Goal: Obtain resource: Obtain resource

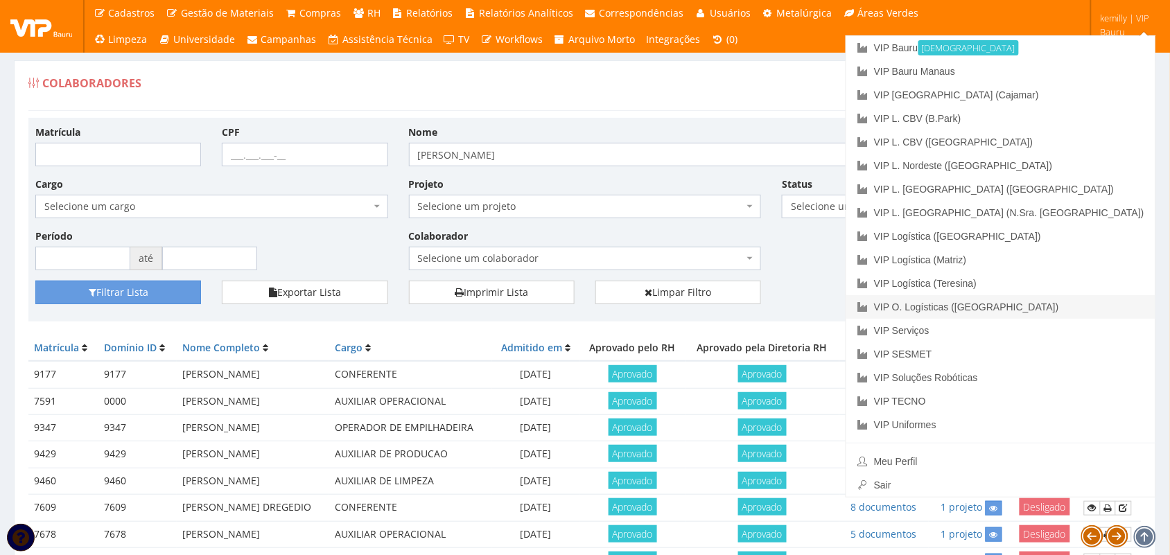
click at [1079, 317] on link "VIP O. Logísticas ([GEOGRAPHIC_DATA])" at bounding box center [1000, 307] width 309 height 24
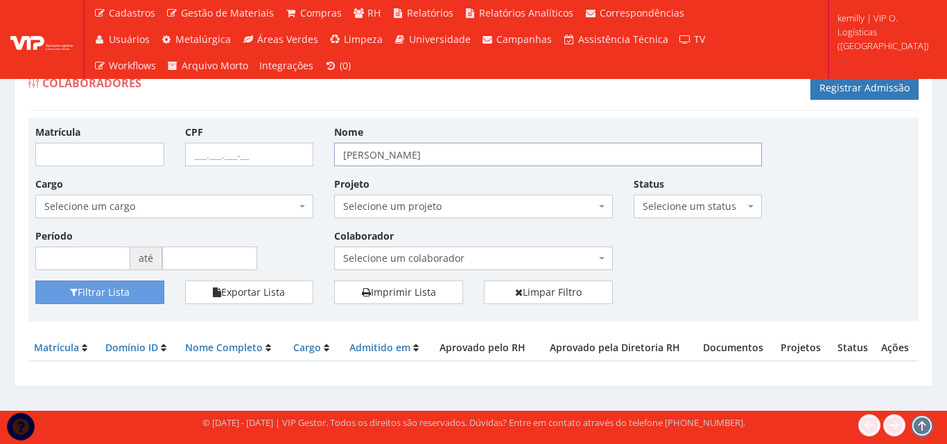
drag, startPoint x: 454, startPoint y: 150, endPoint x: 255, endPoint y: 141, distance: 199.2
click at [259, 140] on div "Matrícula CPF Nome [PERSON_NAME] Cargo Selecione um cargo G1533 D0005 - 3421-05…" at bounding box center [473, 203] width 897 height 156
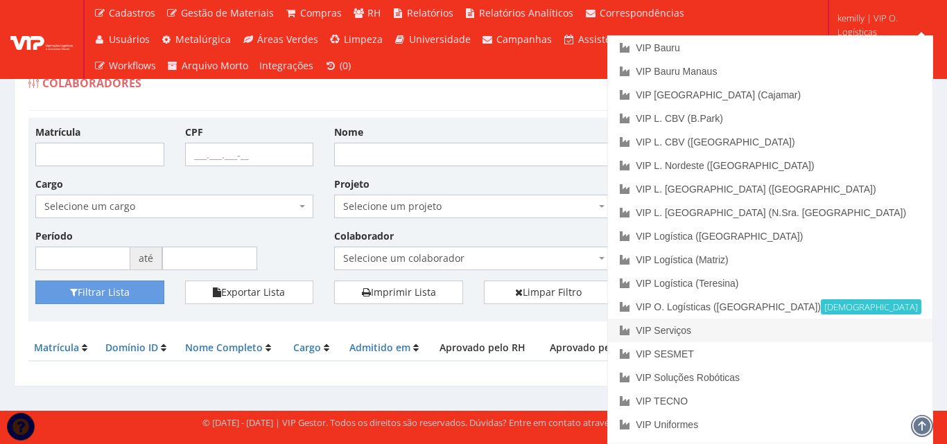
click at [812, 326] on link "VIP Serviços" at bounding box center [770, 331] width 324 height 24
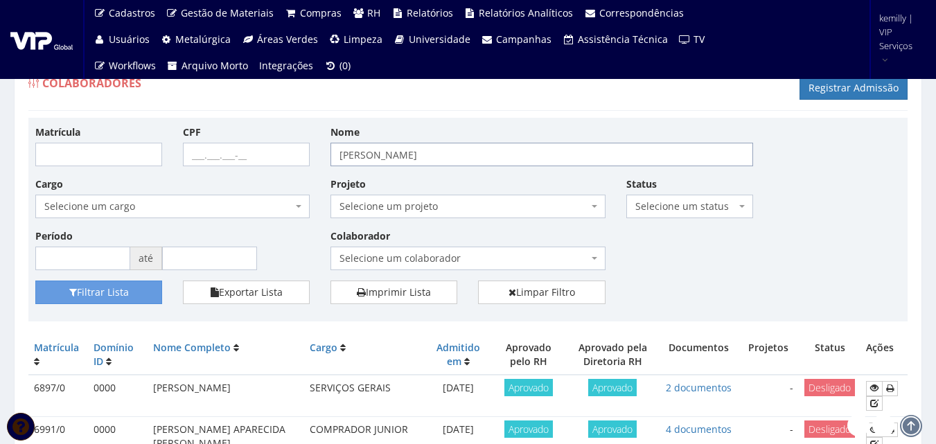
drag, startPoint x: 471, startPoint y: 158, endPoint x: 118, endPoint y: 160, distance: 353.5
click at [118, 160] on div "Matrícula CPF Nome JULIANA KUHN Cargo Selecione um cargo G0610 D0029 - 4110-05 …" at bounding box center [468, 203] width 886 height 156
type input "danielle"
click at [35, 281] on button "Filtrar Lista" at bounding box center [98, 293] width 127 height 24
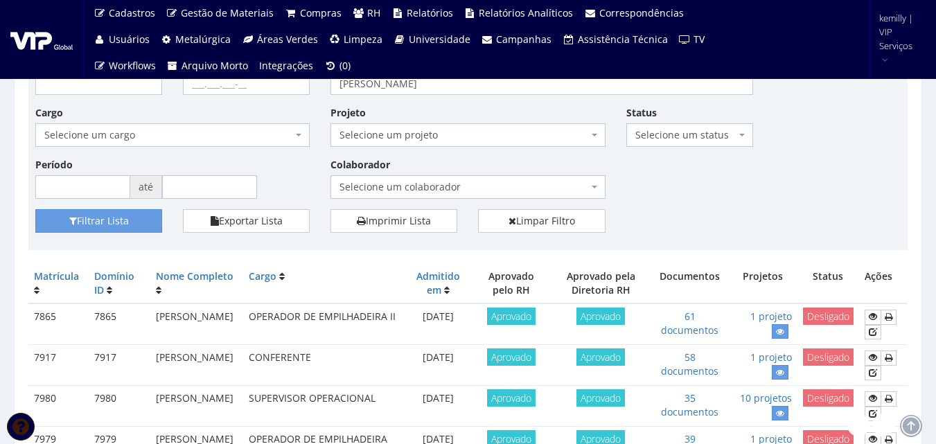
scroll to position [139, 0]
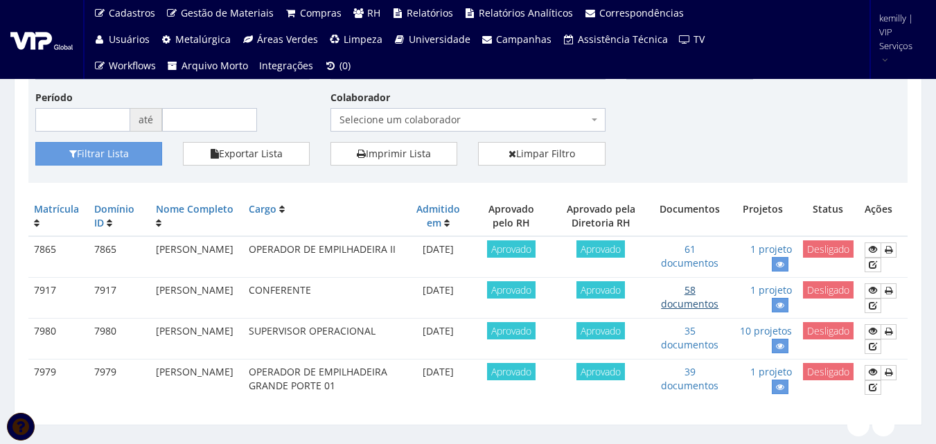
click at [686, 301] on link "58 documentos" at bounding box center [690, 296] width 58 height 27
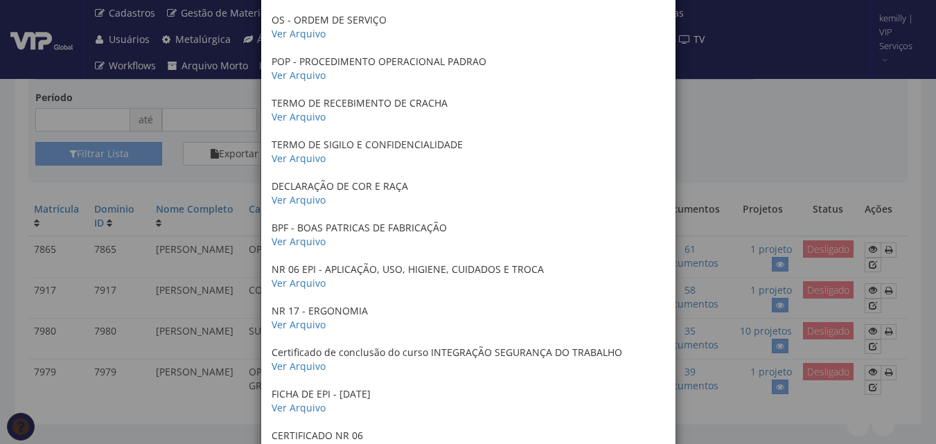
scroll to position [902, 0]
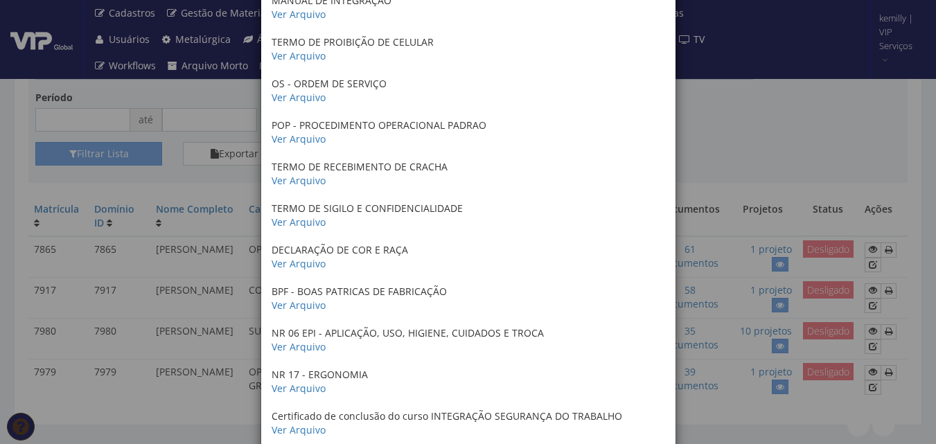
click at [783, 127] on div "× Documentos / Colaborador: 7917 - DANIELLE DOS SANTOS CORREA DE CARVALHO Certi…" at bounding box center [468, 222] width 936 height 444
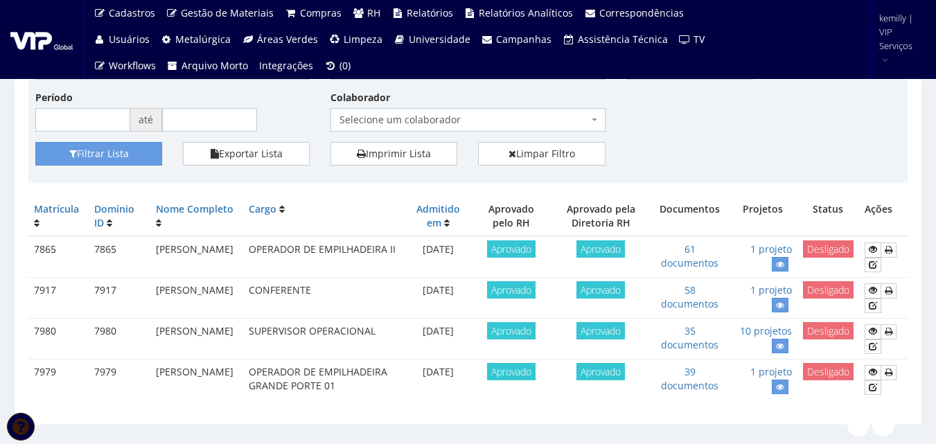
scroll to position [0, 0]
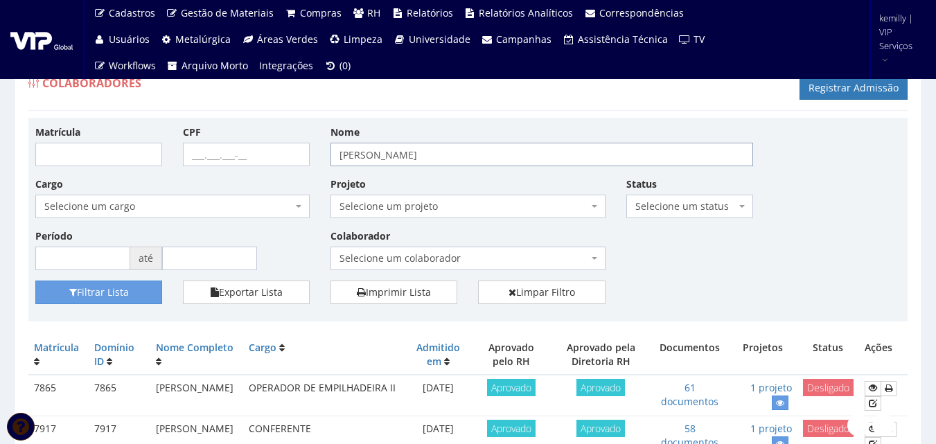
drag, startPoint x: 426, startPoint y: 157, endPoint x: 222, endPoint y: 156, distance: 203.8
click at [222, 156] on div "Matrícula CPF Nome danielle Cargo Selecione um cargo G0610 D0029 - 4110-05 - AG…" at bounding box center [468, 203] width 886 height 156
type input "marco antonio"
click at [35, 281] on button "Filtrar Lista" at bounding box center [98, 293] width 127 height 24
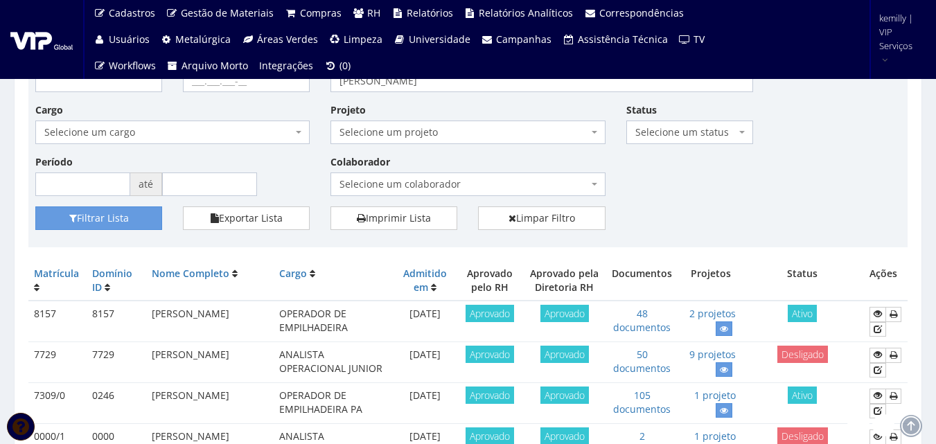
scroll to position [208, 0]
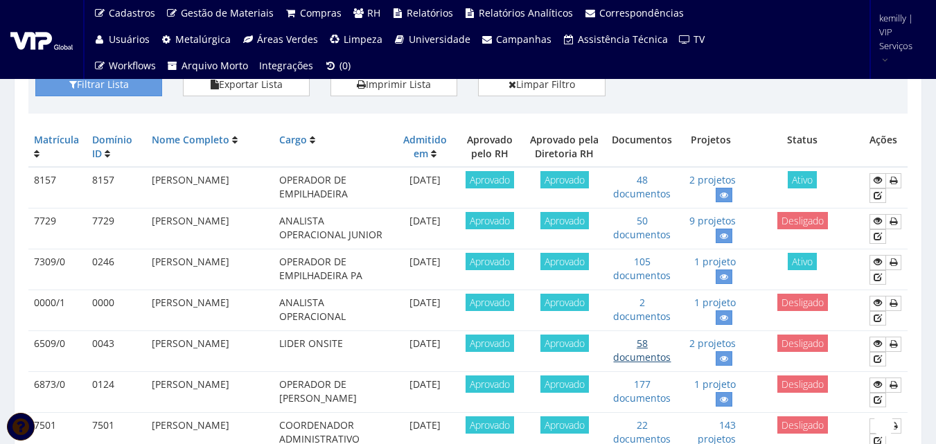
click at [636, 359] on link "58 documentos" at bounding box center [642, 350] width 58 height 27
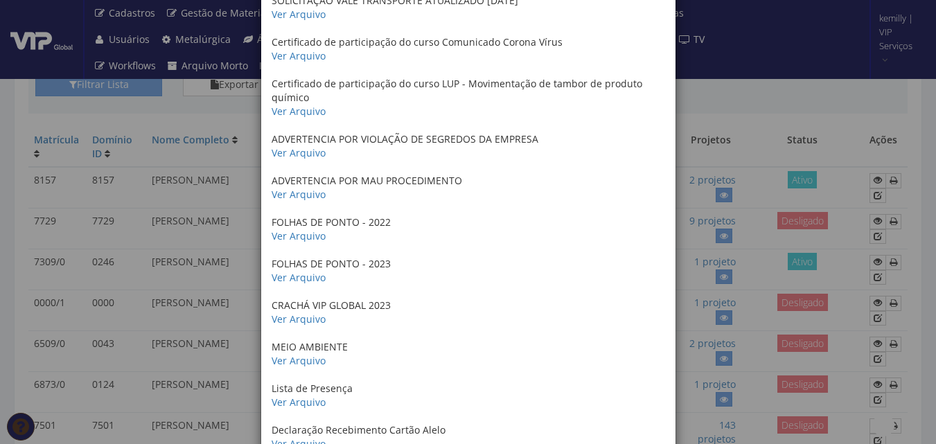
scroll to position [2149, 0]
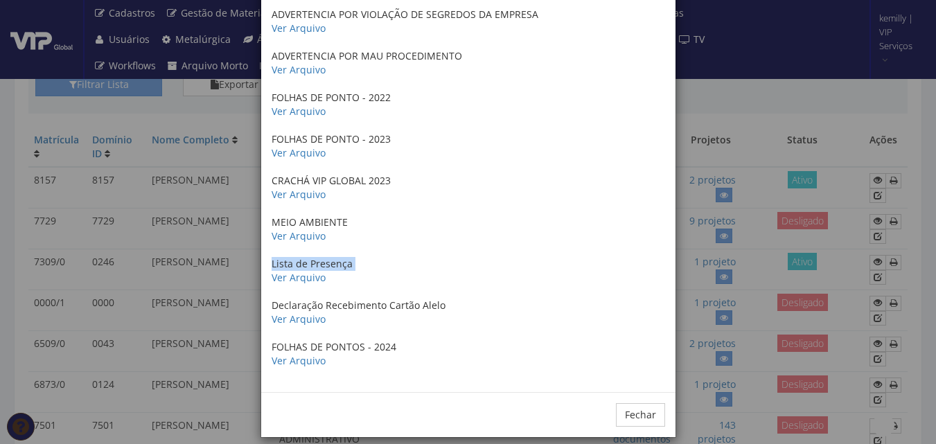
click at [193, 271] on div "× Documentos / Colaborador: 6509/0 - MARCOS ANTONIO DE AZEREDO CERTIFICADO NR05…" at bounding box center [468, 222] width 936 height 444
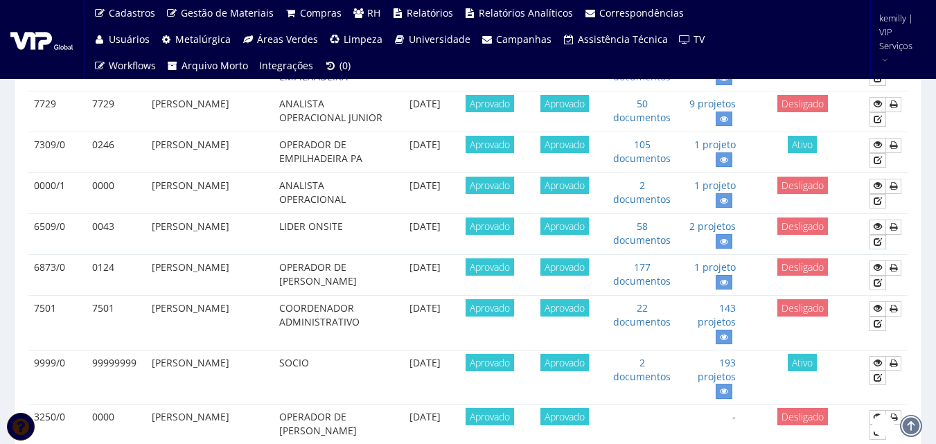
scroll to position [347, 0]
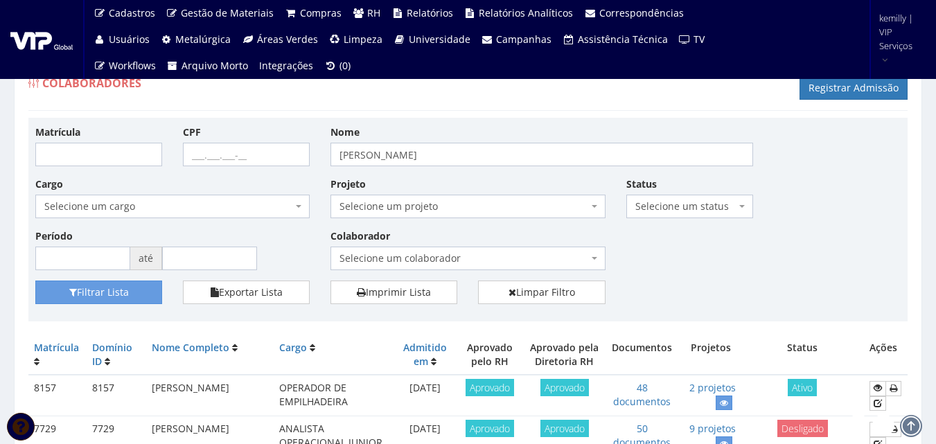
scroll to position [347, 0]
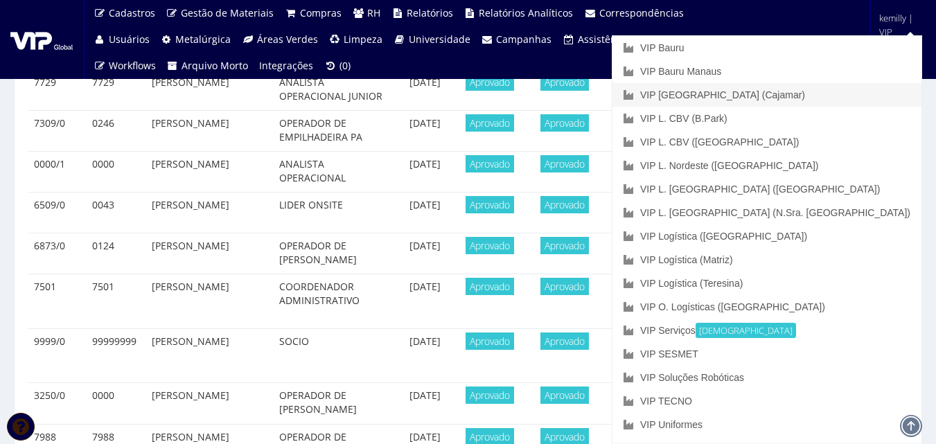
click at [833, 98] on link "VIP [GEOGRAPHIC_DATA] (Cajamar)" at bounding box center [767, 95] width 309 height 24
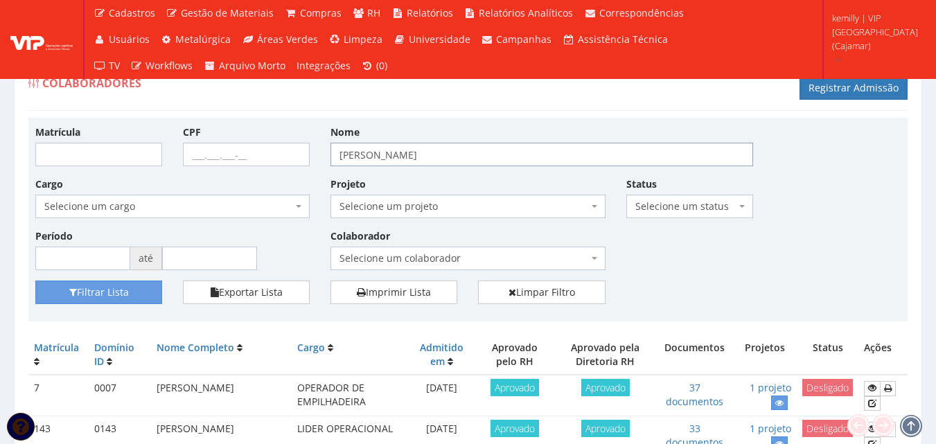
drag, startPoint x: 456, startPoint y: 160, endPoint x: 267, endPoint y: 164, distance: 189.2
click at [267, 164] on div "Matrícula CPF Nome marco antonio Cargo Selecione um cargo G1046 D0029 - 4110-05…" at bounding box center [468, 203] width 886 height 156
type input "JAQUELINE"
click at [35, 281] on button "Filtrar Lista" at bounding box center [98, 293] width 127 height 24
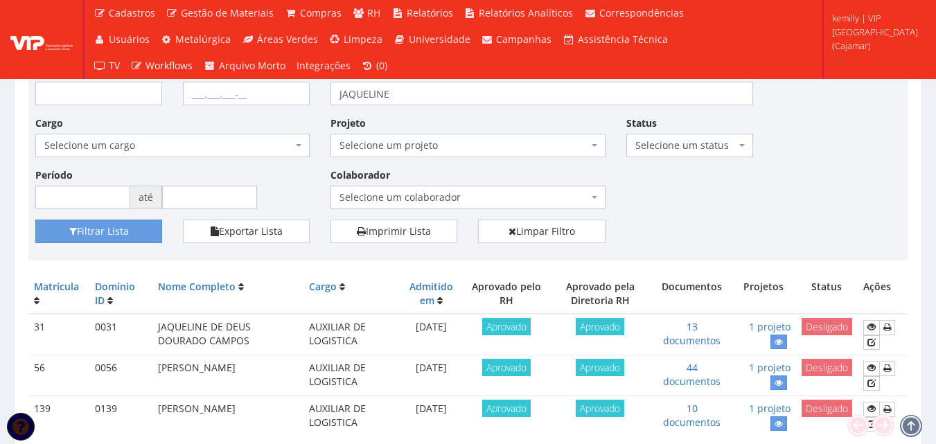
scroll to position [126, 0]
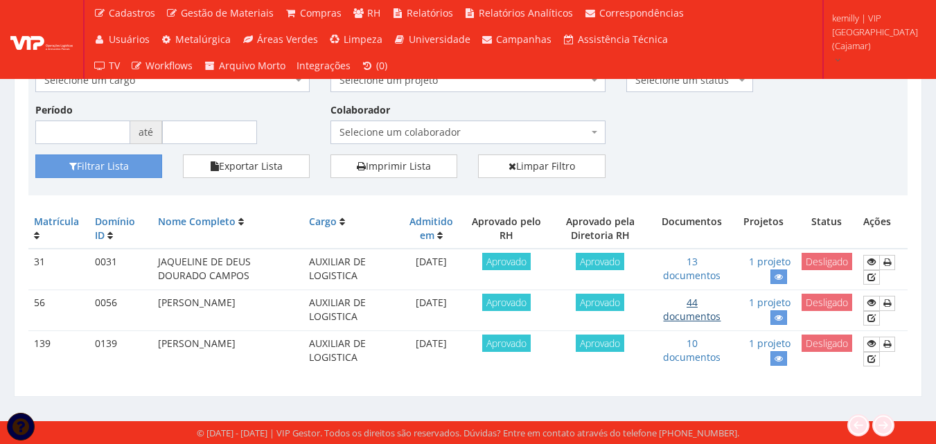
click at [708, 320] on link "44 documentos" at bounding box center [692, 309] width 58 height 27
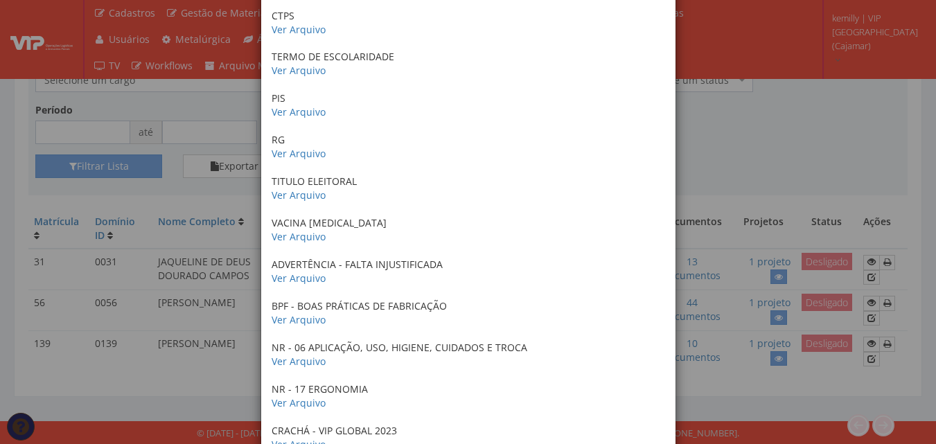
scroll to position [485, 0]
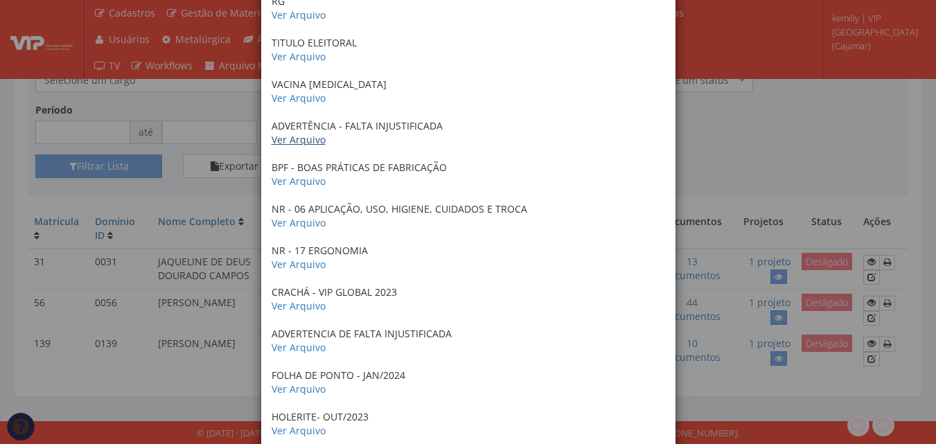
click at [292, 139] on link "Ver Arquivo" at bounding box center [299, 139] width 54 height 13
click at [286, 181] on link "Ver Arquivo" at bounding box center [299, 181] width 54 height 13
click at [284, 218] on link "Ver Arquivo" at bounding box center [299, 222] width 54 height 13
drag, startPoint x: 295, startPoint y: 272, endPoint x: 294, endPoint y: 265, distance: 7.0
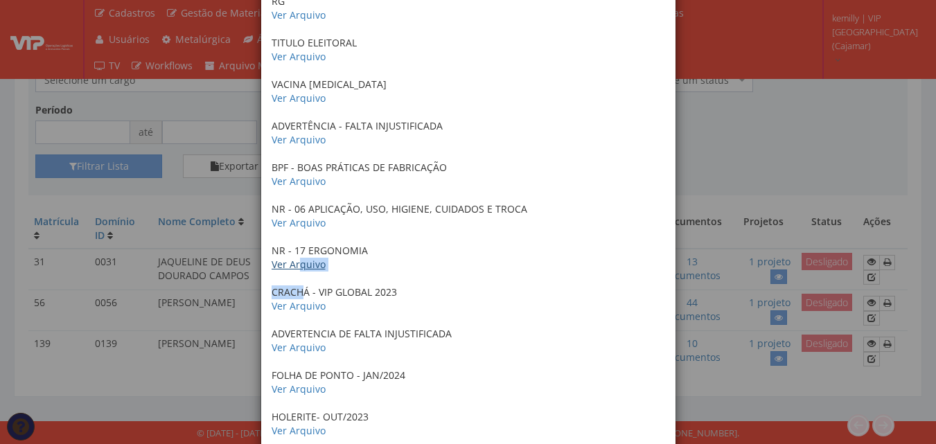
click at [294, 265] on link "Ver Arquivo" at bounding box center [299, 264] width 54 height 13
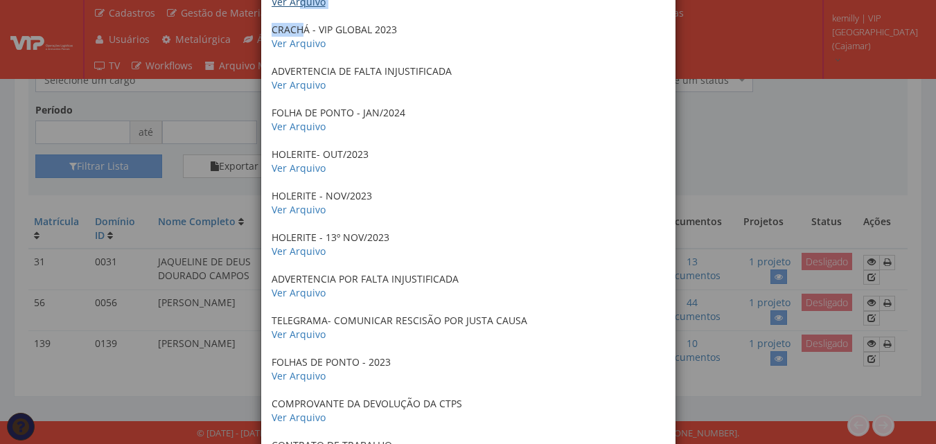
scroll to position [762, 0]
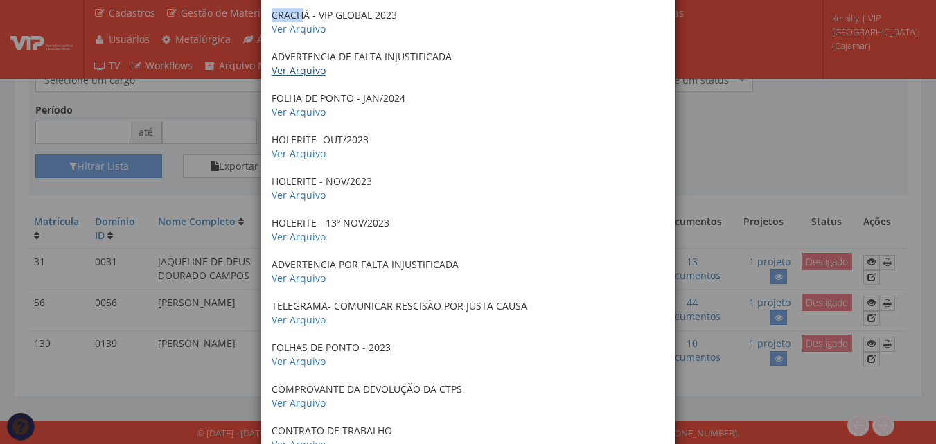
click at [281, 75] on link "Ver Arquivo" at bounding box center [299, 70] width 54 height 13
click at [297, 118] on link "Ver Arquivo" at bounding box center [299, 111] width 54 height 13
click at [290, 158] on link "Ver Arquivo" at bounding box center [299, 153] width 54 height 13
click at [308, 192] on link "Ver Arquivo" at bounding box center [299, 195] width 54 height 13
click at [283, 241] on link "Ver Arquivo" at bounding box center [299, 236] width 54 height 13
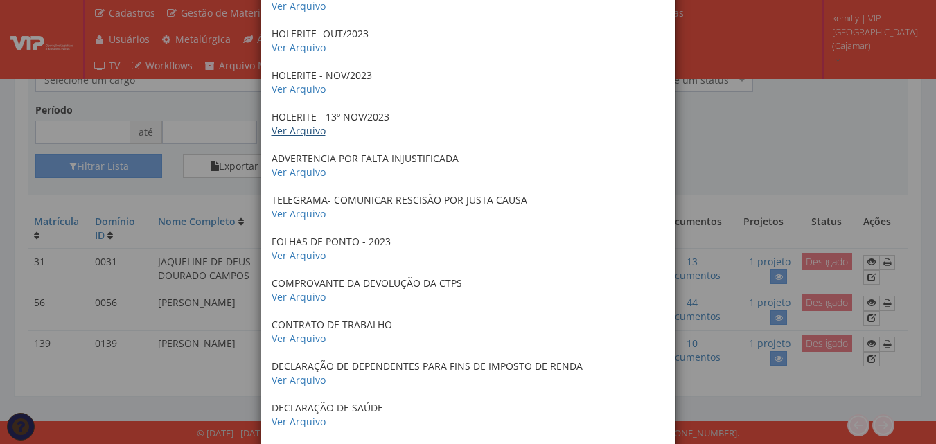
scroll to position [901, 0]
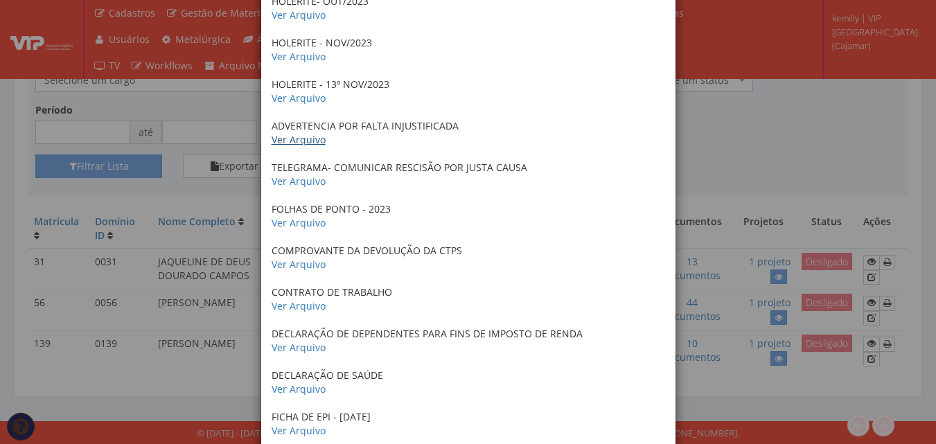
click at [290, 141] on link "Ver Arquivo" at bounding box center [299, 139] width 54 height 13
click at [292, 184] on link "Ver Arquivo" at bounding box center [299, 181] width 54 height 13
click at [285, 227] on link "Ver Arquivo" at bounding box center [299, 222] width 54 height 13
click at [276, 265] on link "Ver Arquivo" at bounding box center [299, 264] width 54 height 13
click at [300, 305] on link "Ver Arquivo" at bounding box center [299, 305] width 54 height 13
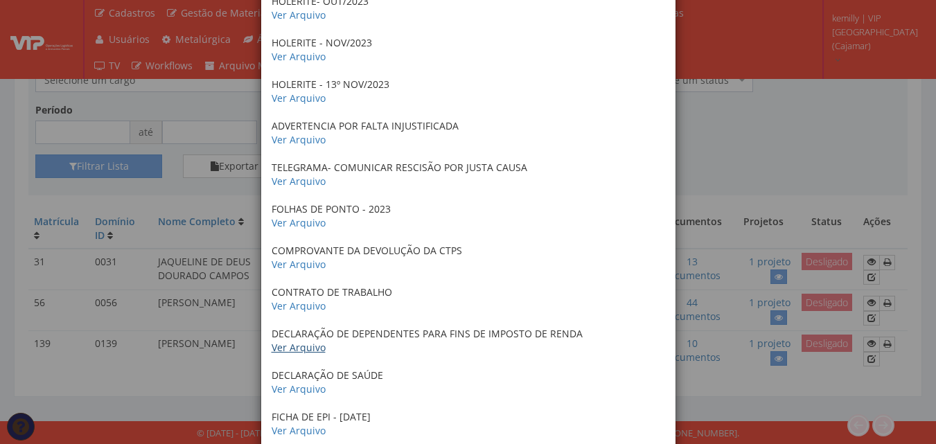
drag, startPoint x: 299, startPoint y: 356, endPoint x: 296, endPoint y: 349, distance: 7.5
click at [298, 356] on div "Certificado de conclusão do curso INTEGRAÇÃO SEGURANÇA DO TRABALHO Ver Arquivo …" at bounding box center [468, 113] width 414 height 1864
click at [296, 349] on link "Ver Arquivo" at bounding box center [299, 347] width 54 height 13
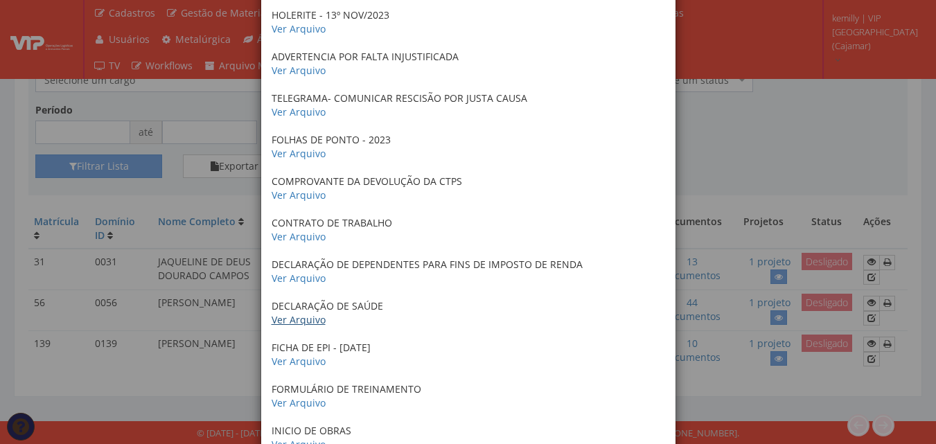
click at [299, 312] on p "DECLARAÇÃO DE SAÚDE Ver Arquivo" at bounding box center [469, 313] width 394 height 28
click at [303, 318] on link "Ver Arquivo" at bounding box center [299, 319] width 54 height 13
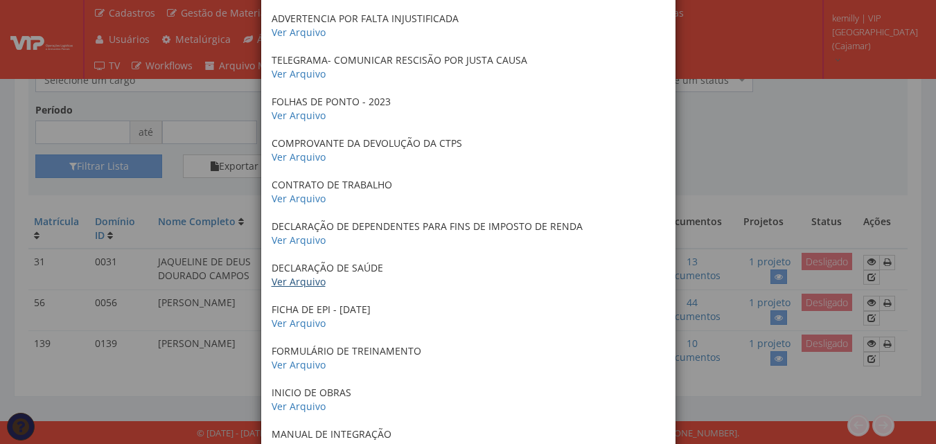
scroll to position [1109, 0]
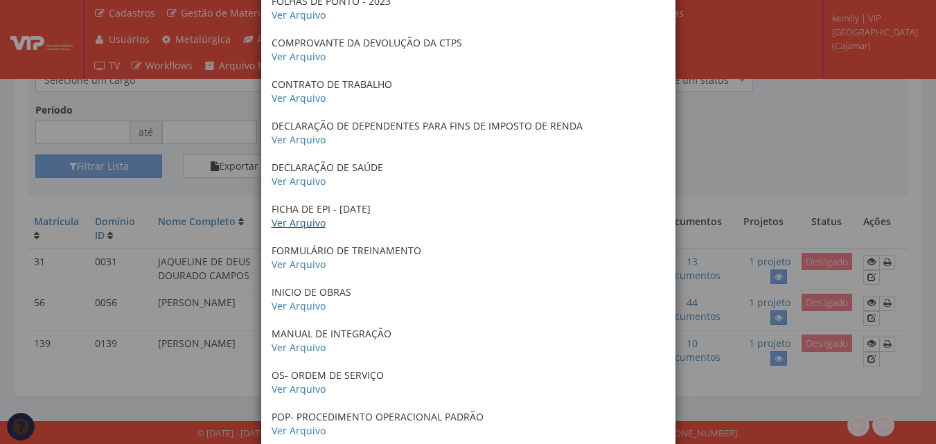
click at [303, 217] on link "Ver Arquivo" at bounding box center [299, 222] width 54 height 13
click at [293, 263] on link "Ver Arquivo" at bounding box center [299, 264] width 54 height 13
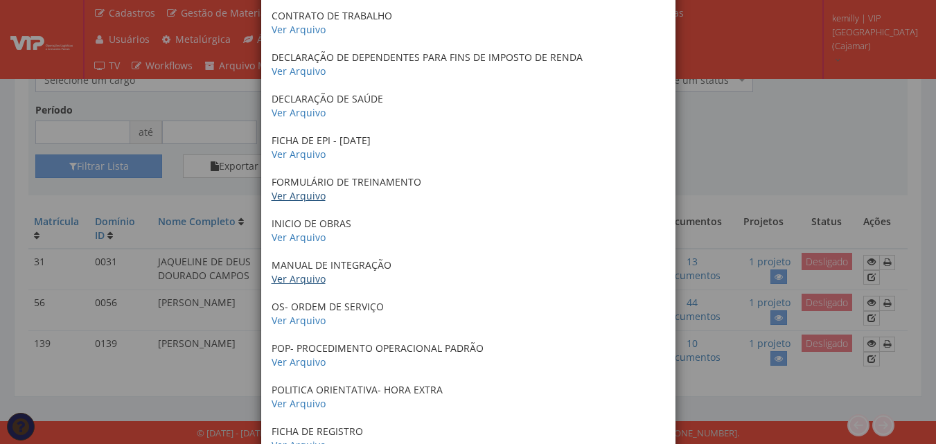
scroll to position [1178, 0]
click at [290, 324] on link "Ver Arquivo" at bounding box center [299, 319] width 54 height 13
click at [299, 362] on link "Ver Arquivo" at bounding box center [299, 361] width 54 height 13
click at [304, 398] on link "Ver Arquivo" at bounding box center [299, 402] width 54 height 13
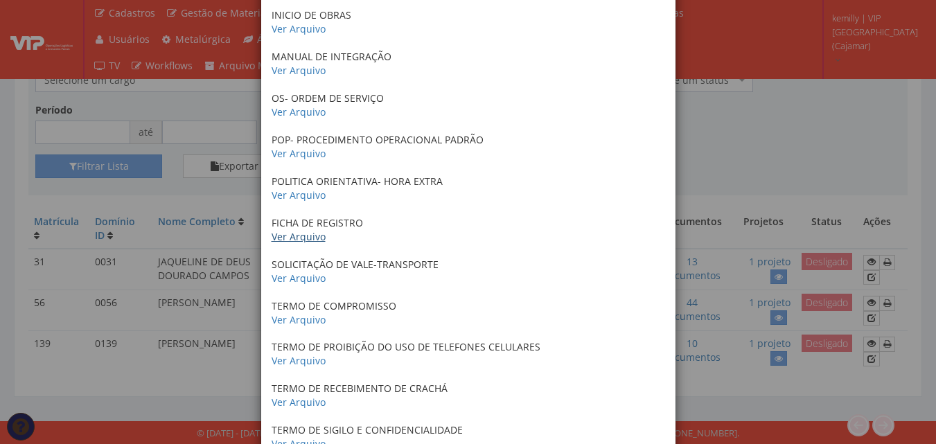
click at [303, 238] on link "Ver Arquivo" at bounding box center [299, 236] width 54 height 13
click at [290, 282] on link "Ver Arquivo" at bounding box center [299, 278] width 54 height 13
click at [283, 324] on link "Ver Arquivo" at bounding box center [299, 319] width 54 height 13
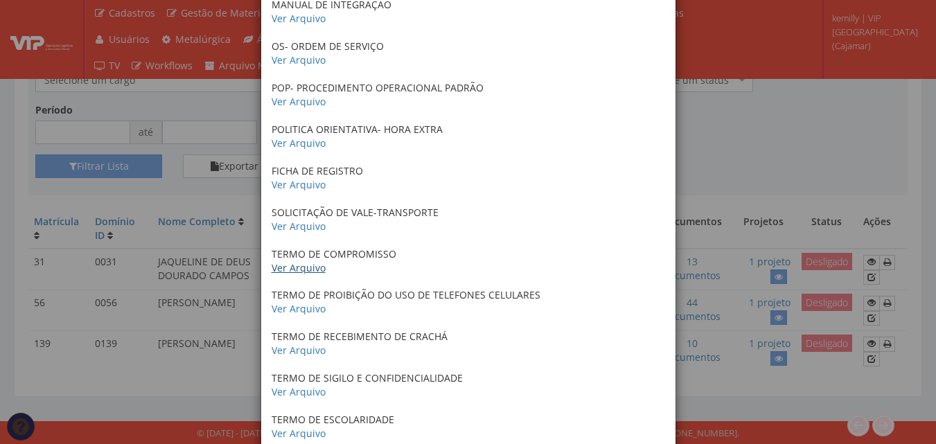
scroll to position [1567, 0]
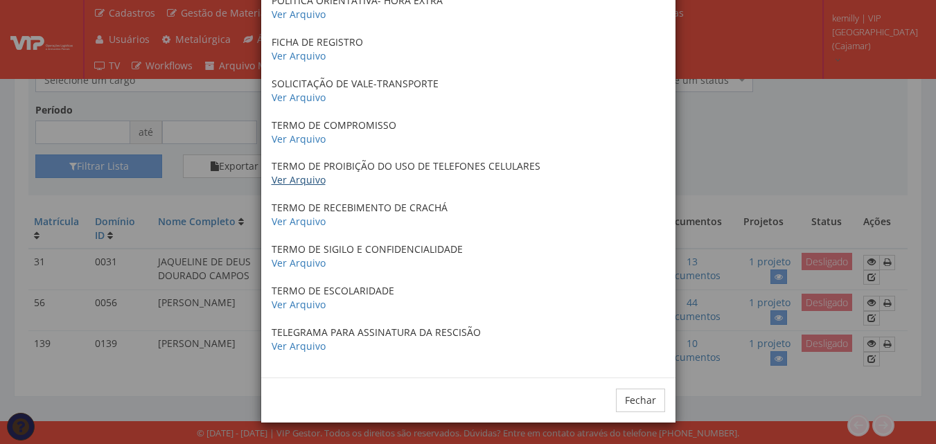
click at [291, 175] on link "Ver Arquivo" at bounding box center [299, 179] width 54 height 13
click at [296, 218] on link "Ver Arquivo" at bounding box center [299, 221] width 54 height 13
click at [297, 265] on link "Ver Arquivo" at bounding box center [299, 262] width 54 height 13
click at [295, 345] on link "Ver Arquivo" at bounding box center [299, 346] width 54 height 13
drag, startPoint x: 826, startPoint y: 119, endPoint x: 817, endPoint y: 120, distance: 9.0
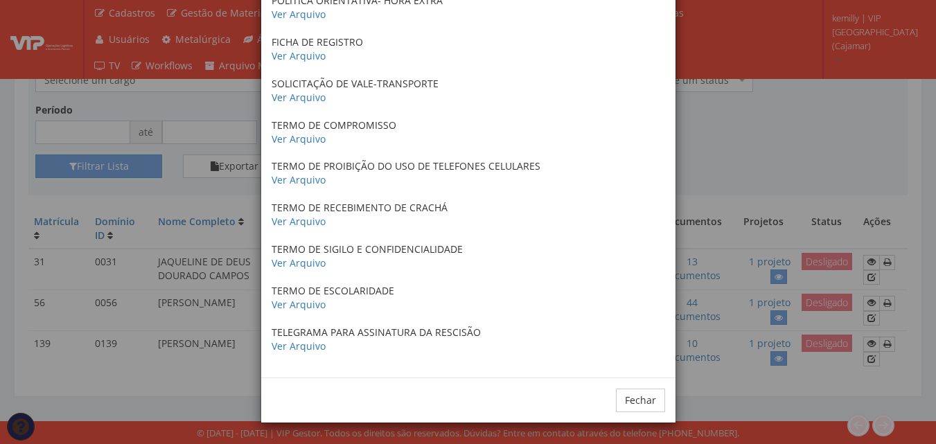
click at [817, 120] on div "× Documentos / Colaborador: 56 - JAQUELINE PEREIRA GONCALVES Certificado de con…" at bounding box center [468, 222] width 936 height 444
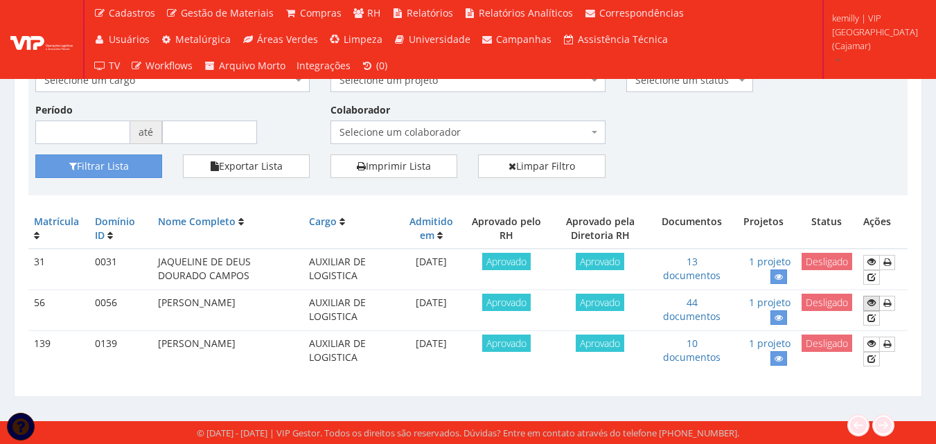
click at [870, 304] on icon at bounding box center [872, 303] width 8 height 10
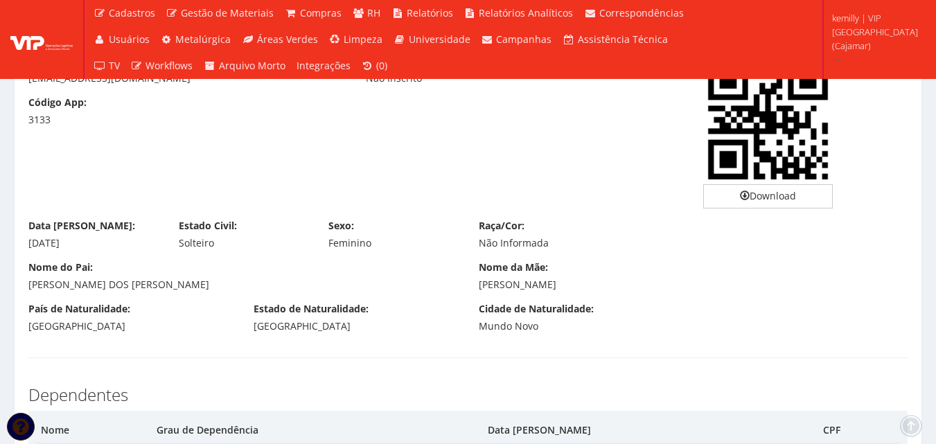
drag, startPoint x: 378, startPoint y: 175, endPoint x: 375, endPoint y: 315, distance: 140.7
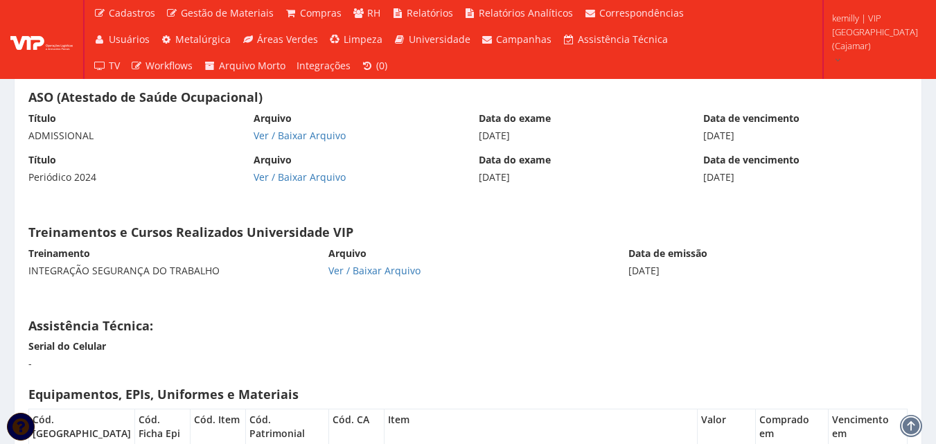
scroll to position [6731, 0]
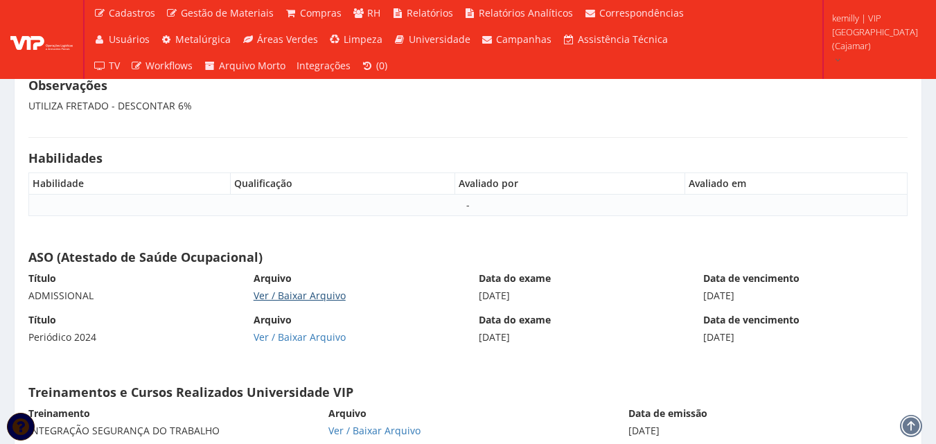
click at [308, 294] on link "Ver / Baixar Arquivo" at bounding box center [300, 295] width 92 height 13
click at [295, 333] on link "Ver / Baixar Arquivo" at bounding box center [300, 337] width 92 height 13
